Goal: Task Accomplishment & Management: Manage account settings

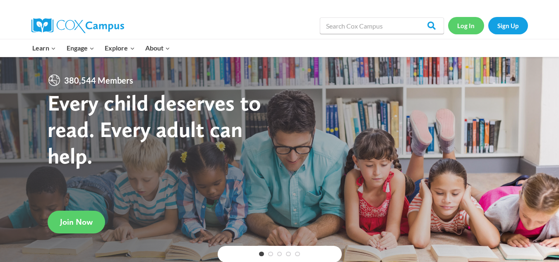
click at [468, 31] on link "Log In" at bounding box center [466, 25] width 36 height 17
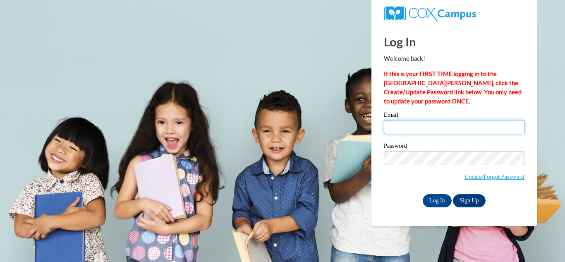
click at [404, 120] on input "Email" at bounding box center [454, 127] width 141 height 14
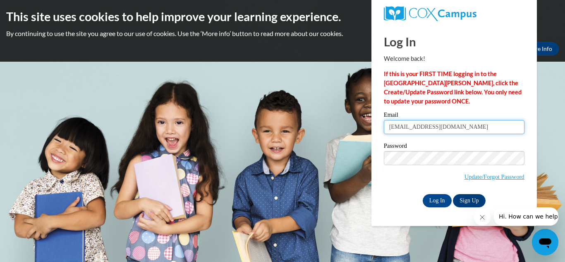
type input "[EMAIL_ADDRESS][DOMAIN_NAME]"
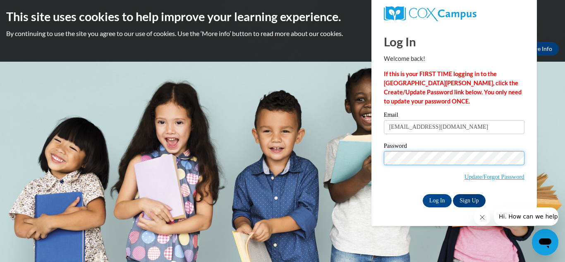
click at [404, 148] on div "Password Update/Forgot Password" at bounding box center [454, 167] width 141 height 49
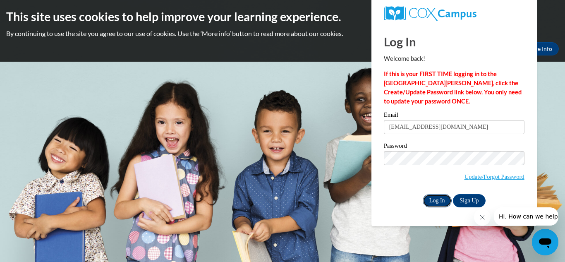
click at [428, 199] on input "Log In" at bounding box center [437, 200] width 29 height 13
